Goal: Transaction & Acquisition: Purchase product/service

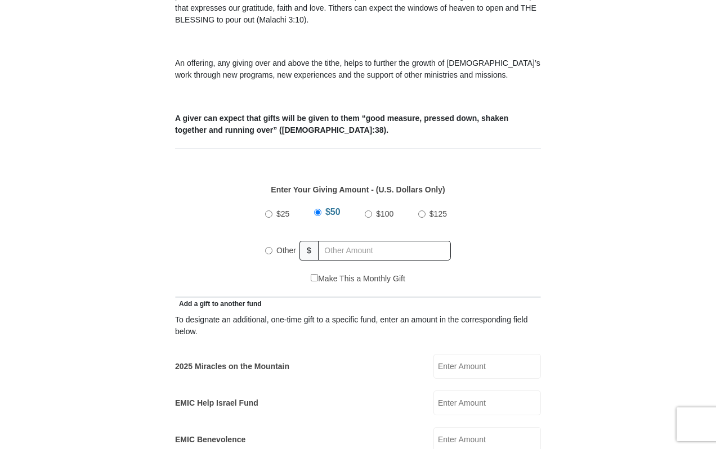
scroll to position [410, 0]
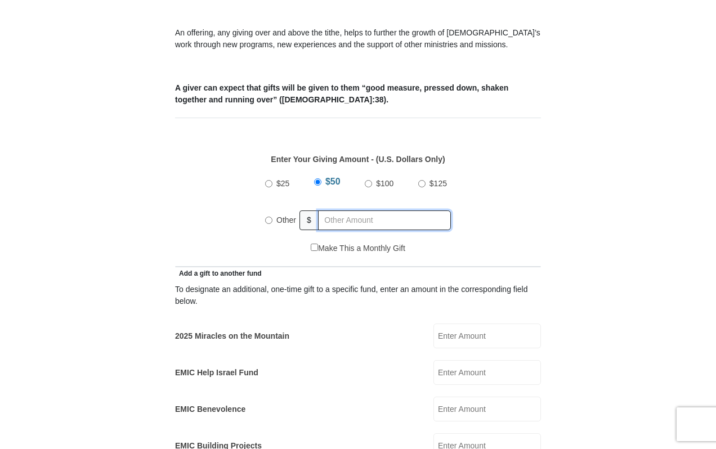
radio input "true"
click at [368, 211] on input "text" at bounding box center [386, 221] width 129 height 20
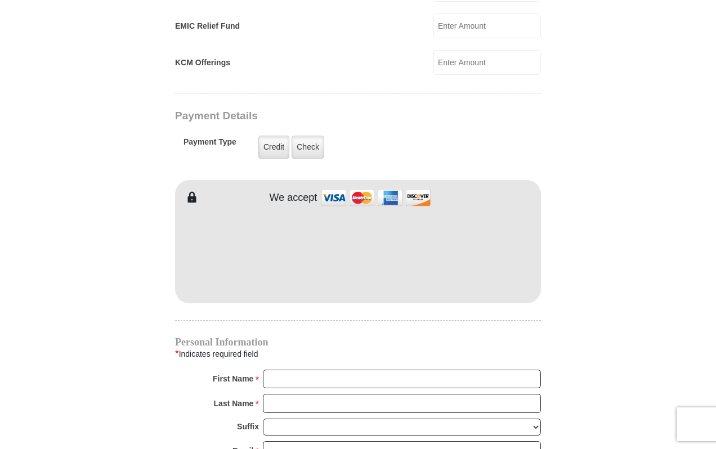
scroll to position [869, 0]
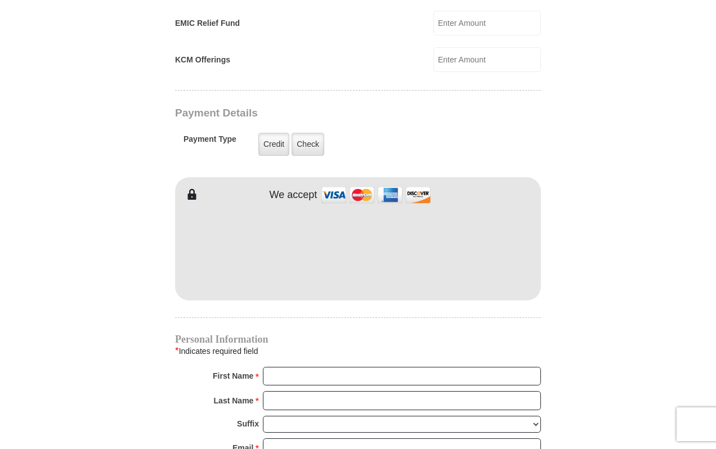
type input "105"
drag, startPoint x: 715, startPoint y: 237, endPoint x: 715, endPoint y: 253, distance: 15.8
click at [715, 254] on body "[GEOGRAPHIC_DATA][DEMOGRAPHIC_DATA] Online Giving Because of gifts like yours, …" at bounding box center [358, 170] width 716 height 2079
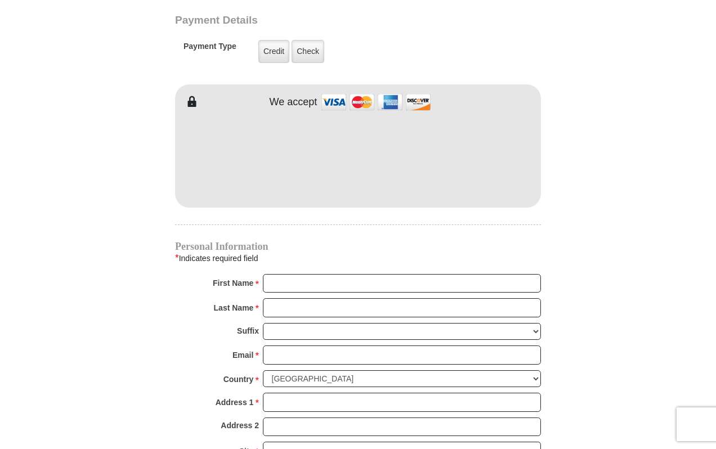
scroll to position [1024, 0]
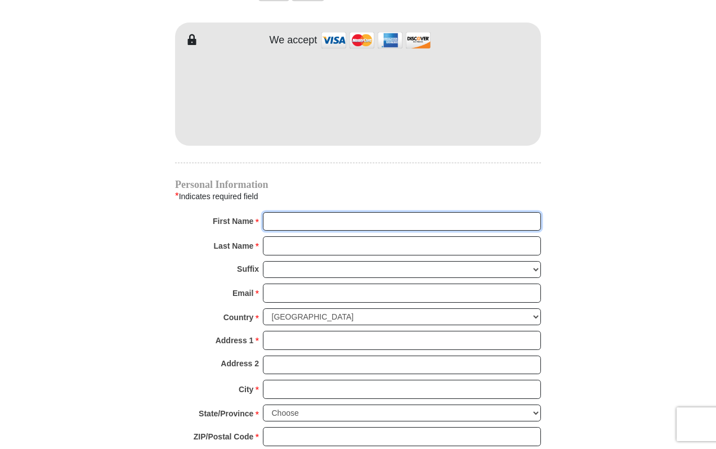
click at [526, 212] on input "First Name *" at bounding box center [402, 221] width 278 height 19
type input "[DEMOGRAPHIC_DATA]"
type input "[PERSON_NAME]"
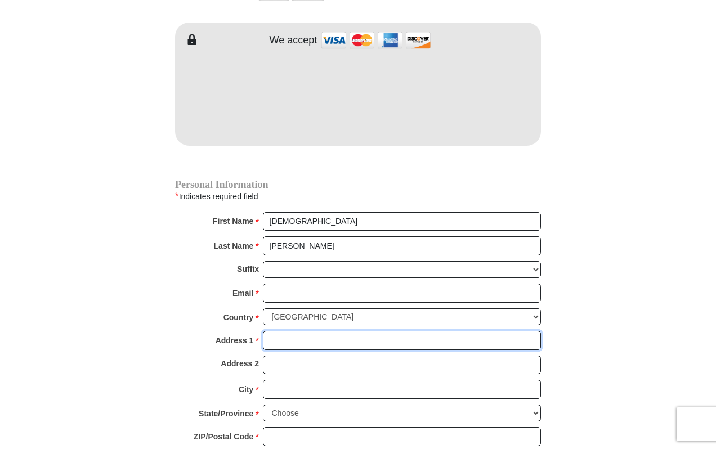
type input "Fighting Falcon Way"
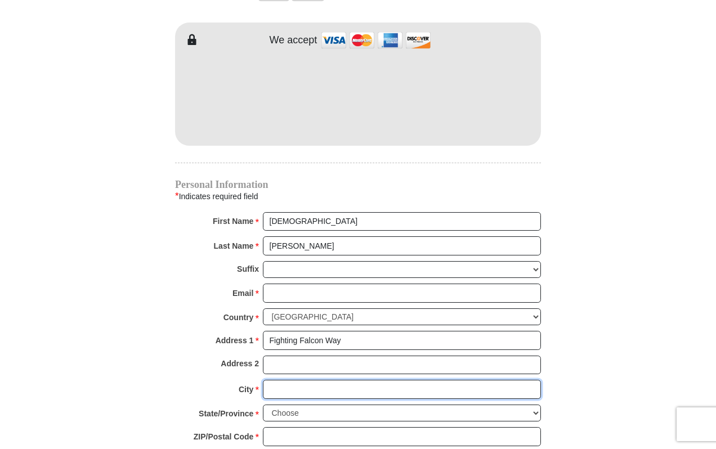
type input "[GEOGRAPHIC_DATA]"
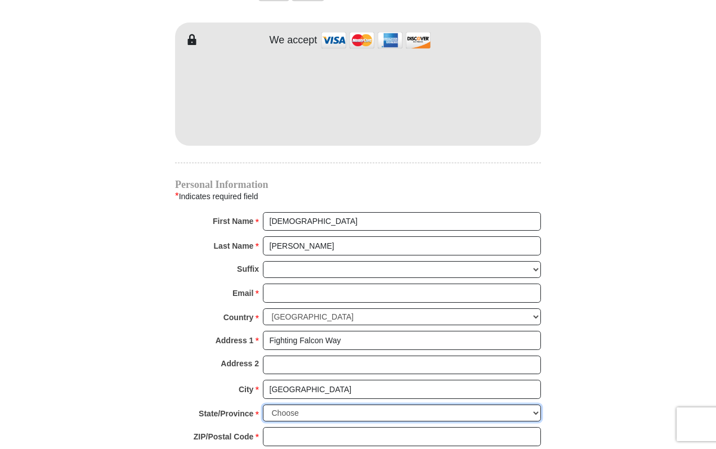
select select "[GEOGRAPHIC_DATA]"
type input "76131"
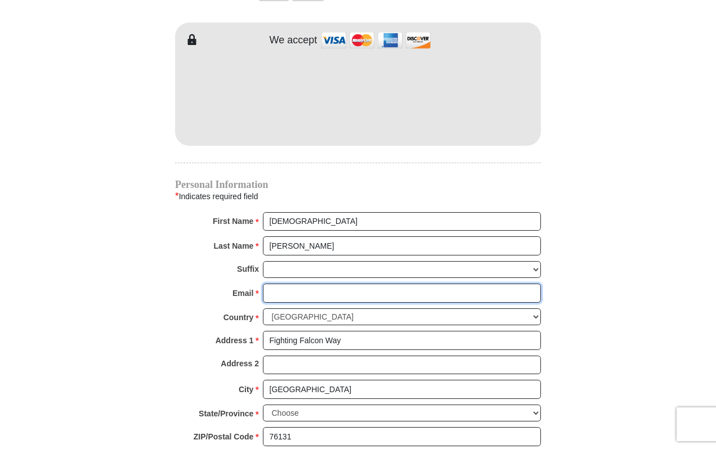
type input "[EMAIL_ADDRESS][DOMAIN_NAME]"
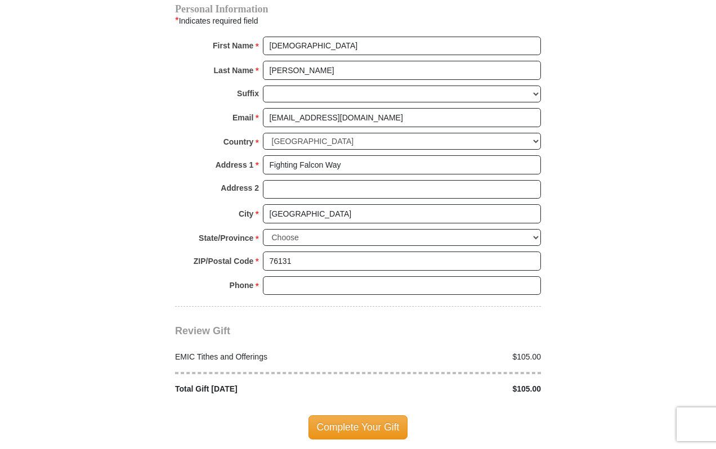
scroll to position [1197, 0]
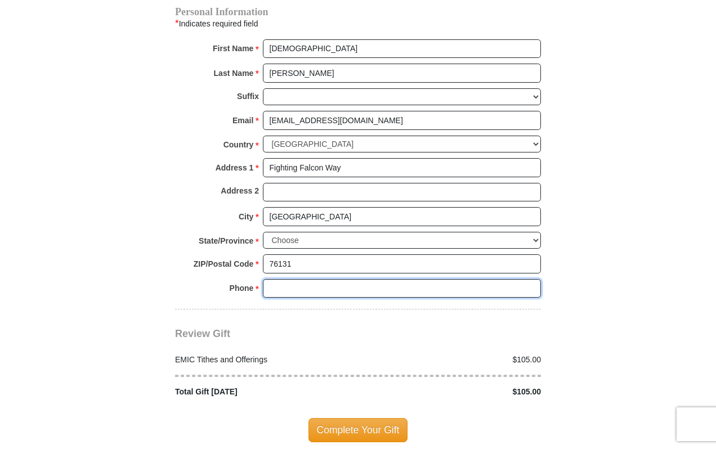
click at [527, 279] on input "Phone * *" at bounding box center [402, 288] width 278 height 19
click at [530, 279] on input "Phone * *" at bounding box center [402, 288] width 278 height 19
click at [529, 279] on input "Phone * *" at bounding box center [402, 288] width 278 height 19
type input "3173709938"
click at [446, 386] on div "$105.00" at bounding box center [452, 392] width 189 height 12
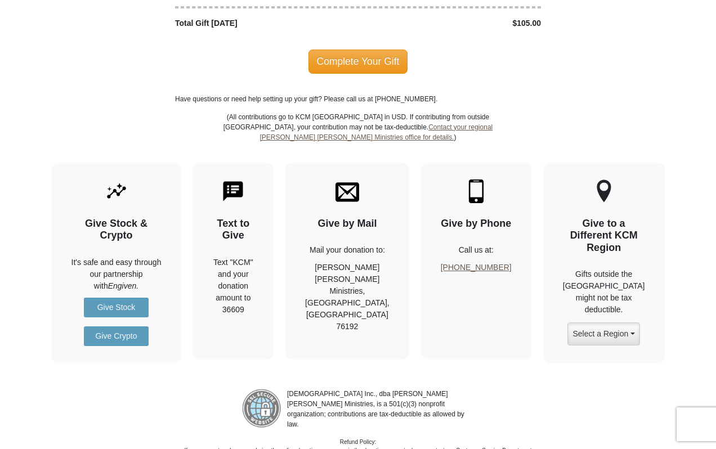
scroll to position [1568, 0]
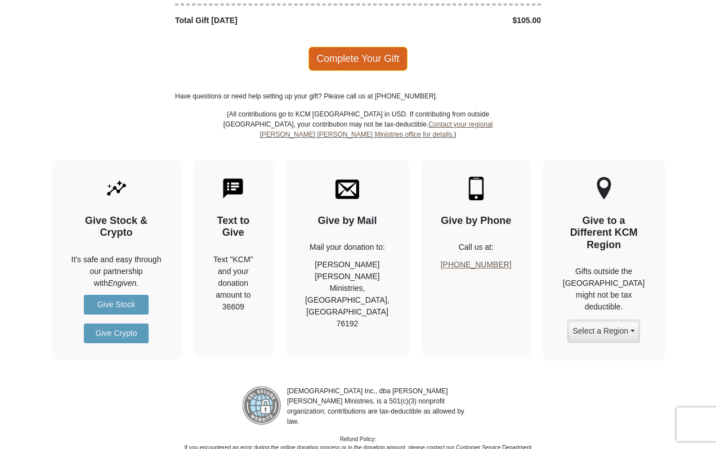
click at [337, 47] on span "Complete Your Gift" at bounding box center [358, 59] width 100 height 24
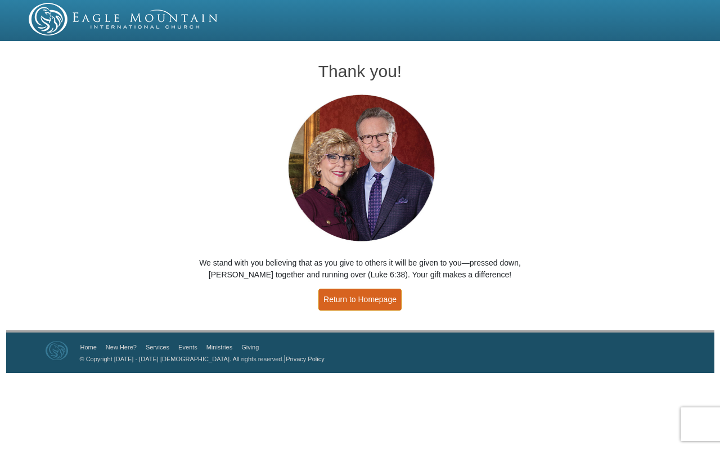
click at [319, 294] on link "Return to Homepage" at bounding box center [360, 300] width 83 height 22
